Goal: Navigation & Orientation: Find specific page/section

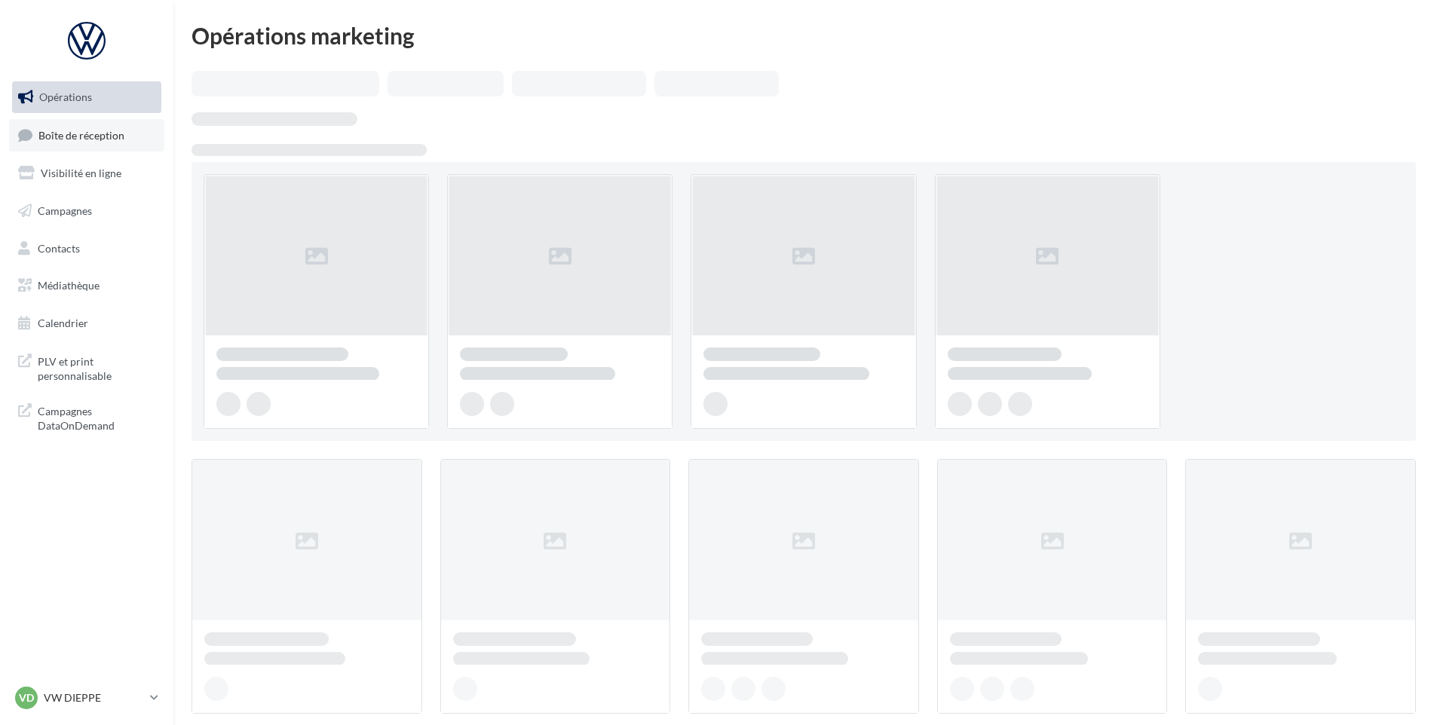
click at [100, 142] on link "Boîte de réception" at bounding box center [86, 135] width 155 height 32
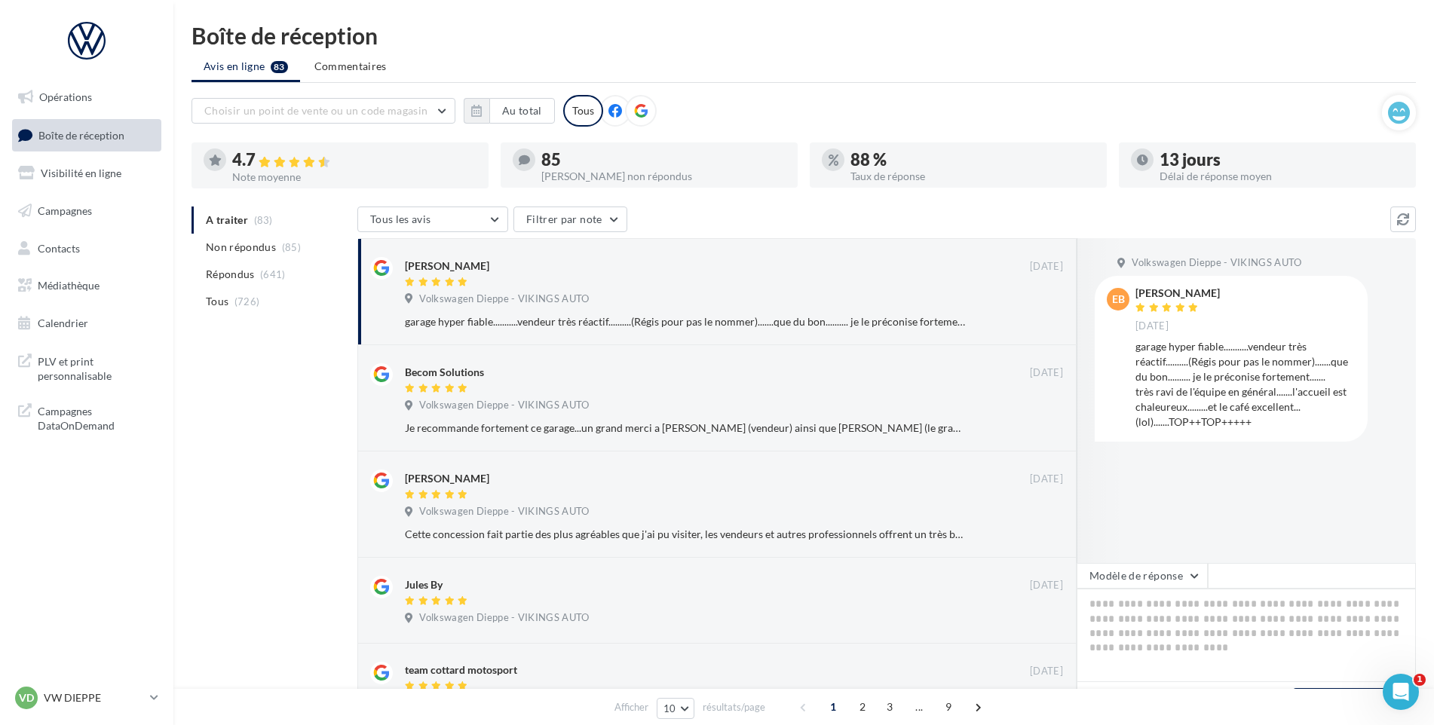
click at [85, 676] on nav "Opérations Boîte de réception Visibilité en ligne Campagnes Contacts Médiathèqu…" at bounding box center [86, 362] width 173 height 725
click at [79, 690] on div "VD VW DIEPPE vw-die-vau" at bounding box center [79, 698] width 129 height 23
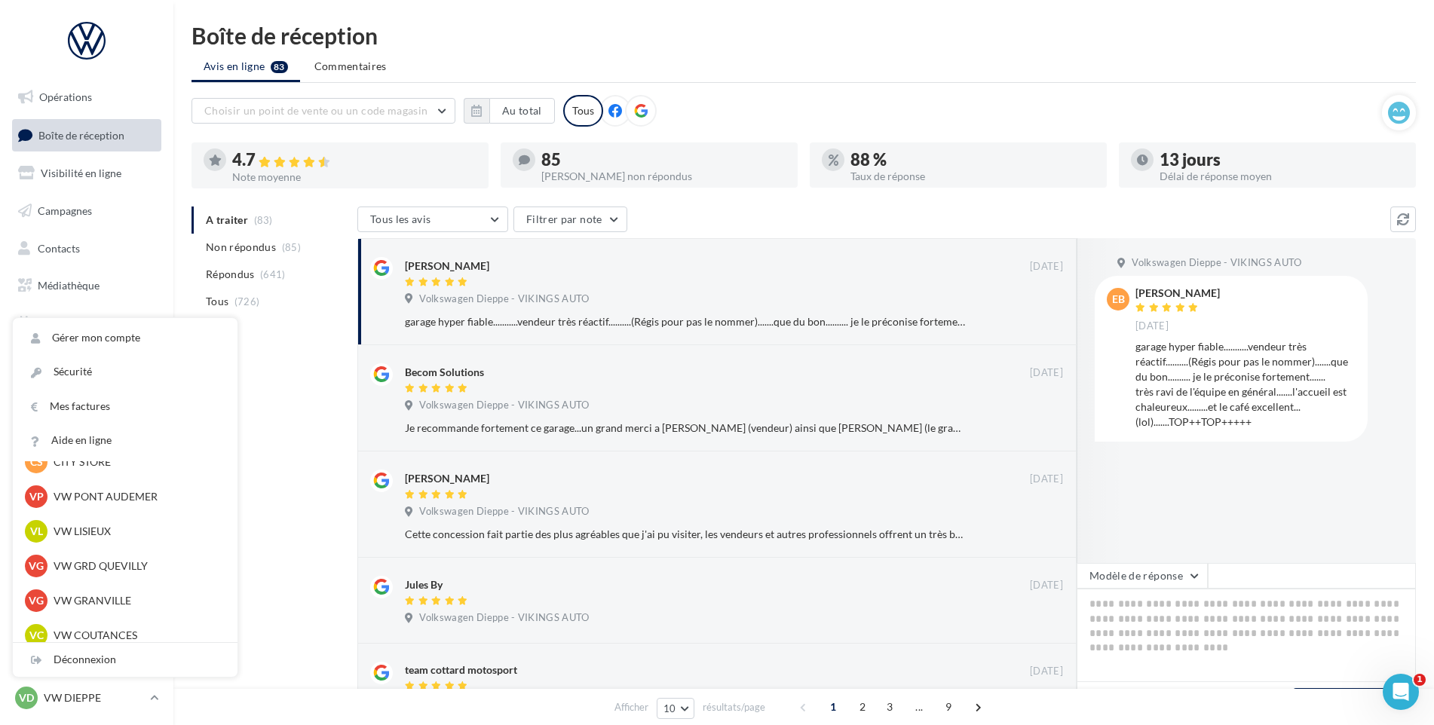
scroll to position [377, 0]
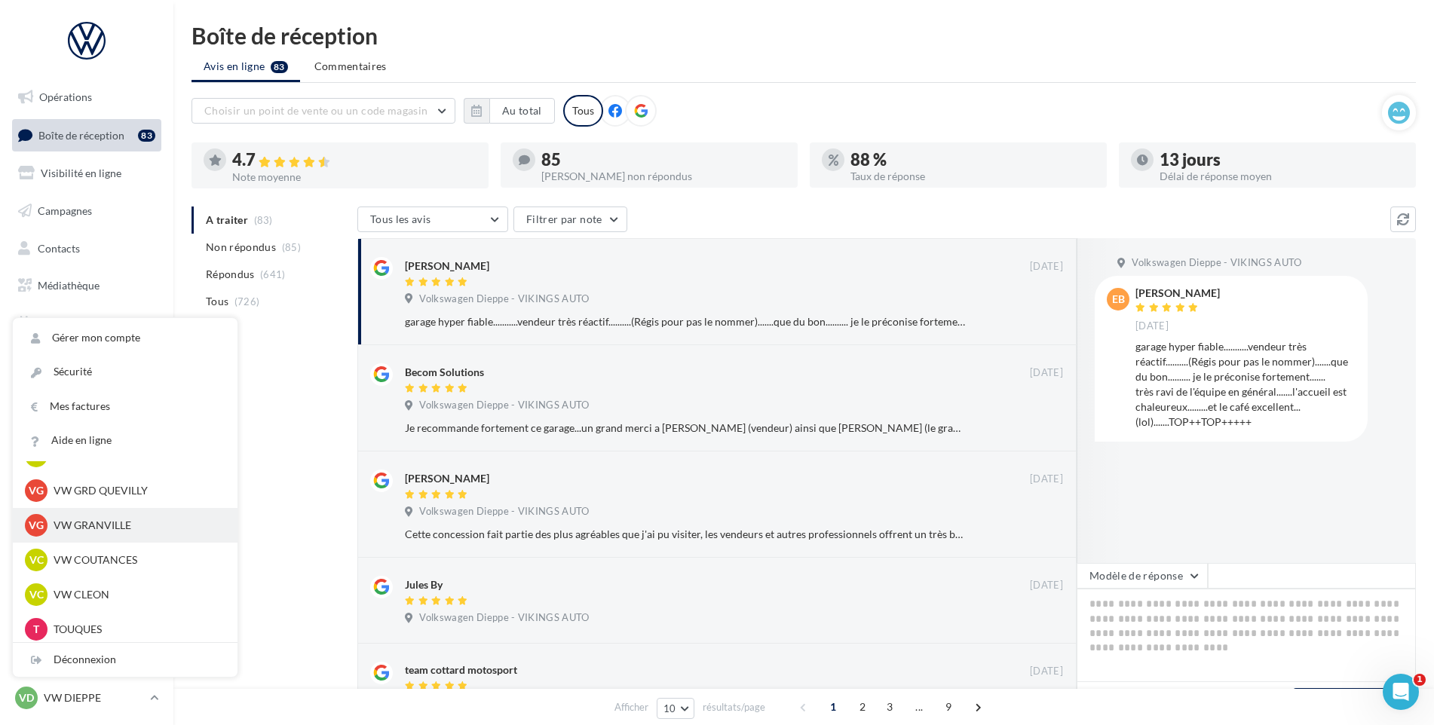
click at [118, 527] on p "VW GRANVILLE" at bounding box center [137, 525] width 166 height 15
